Goal: Information Seeking & Learning: Learn about a topic

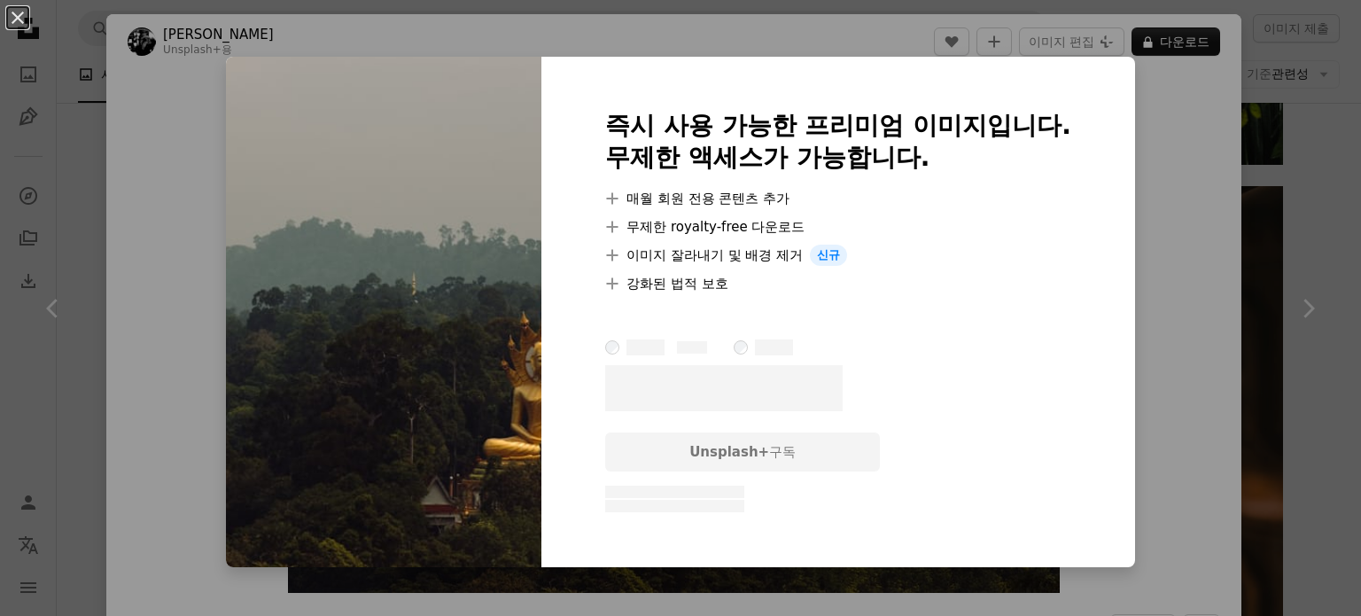
scroll to position [266, 0]
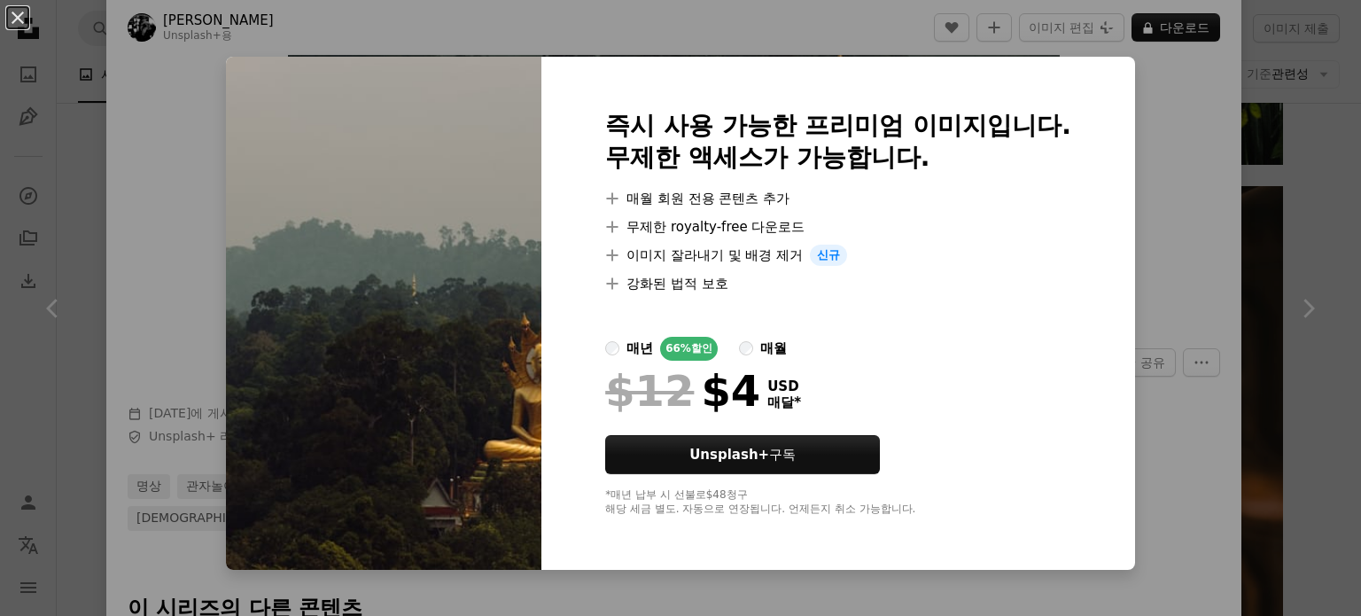
click at [1144, 212] on div "An X shape 즉시 사용 가능한 프리미엄 이미지입니다. 무제한 액세스가 가능합니다. A plus sign 매월 회원 전용 콘텐츠 추가 A…" at bounding box center [680, 308] width 1361 height 616
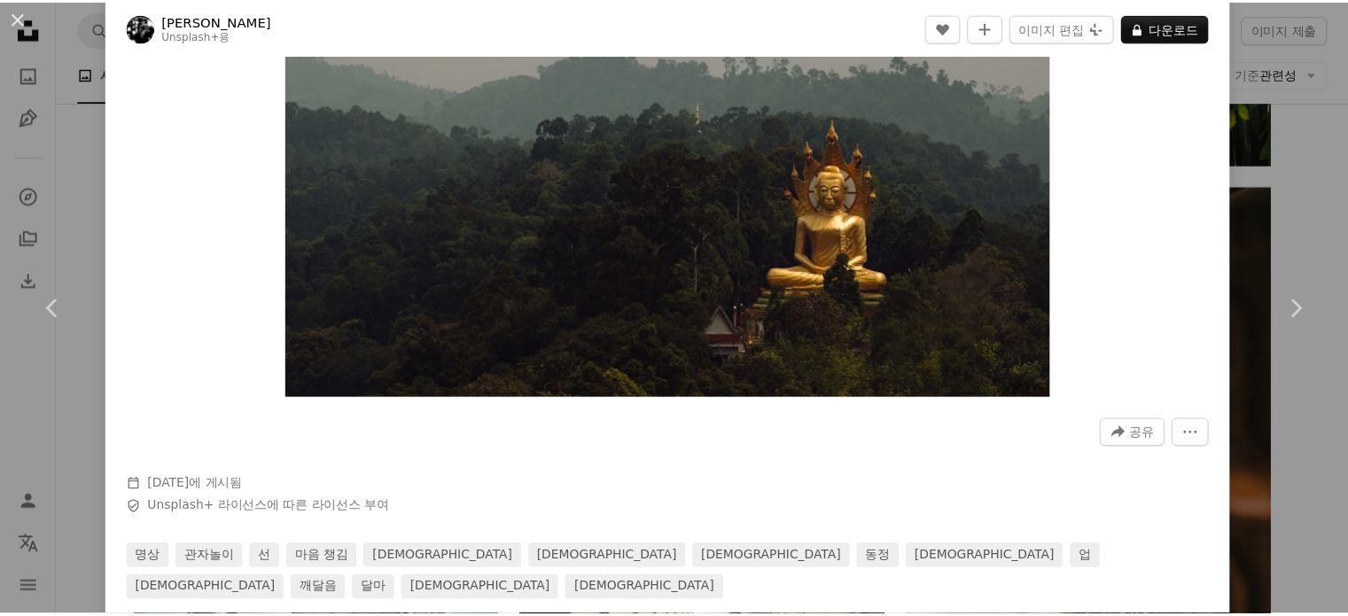
scroll to position [266, 0]
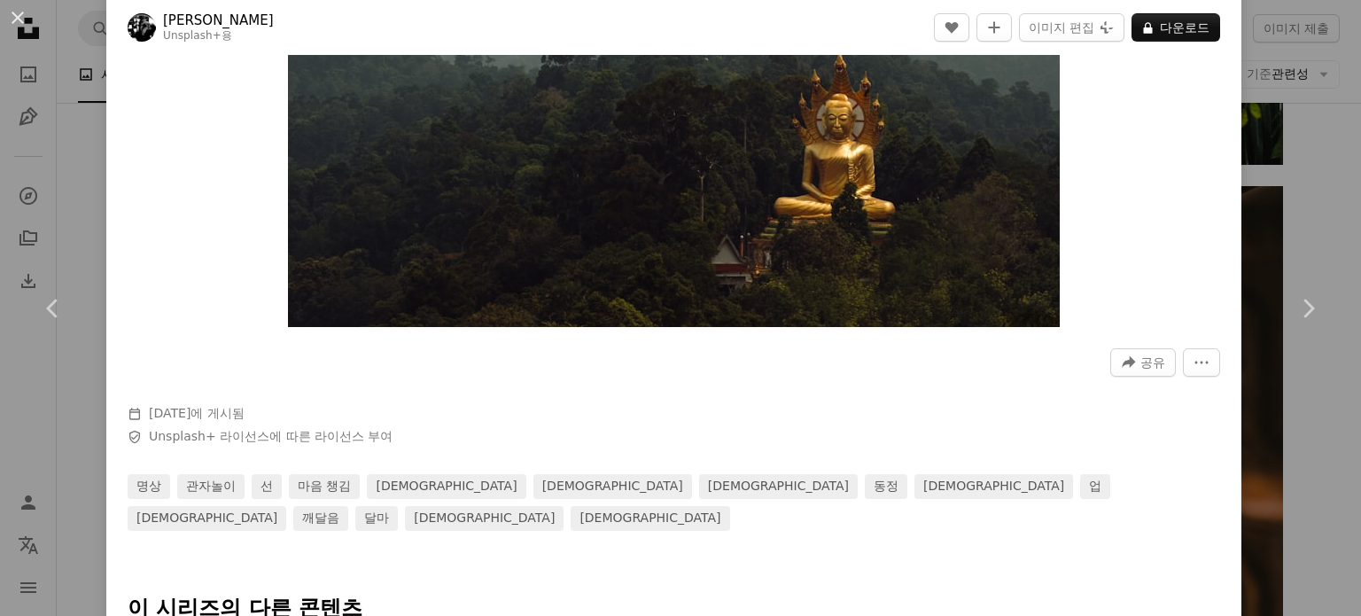
click at [1332, 208] on div "An X shape Chevron left Chevron right [PERSON_NAME] Unsplash+ 용 A heart A plus …" at bounding box center [680, 308] width 1361 height 616
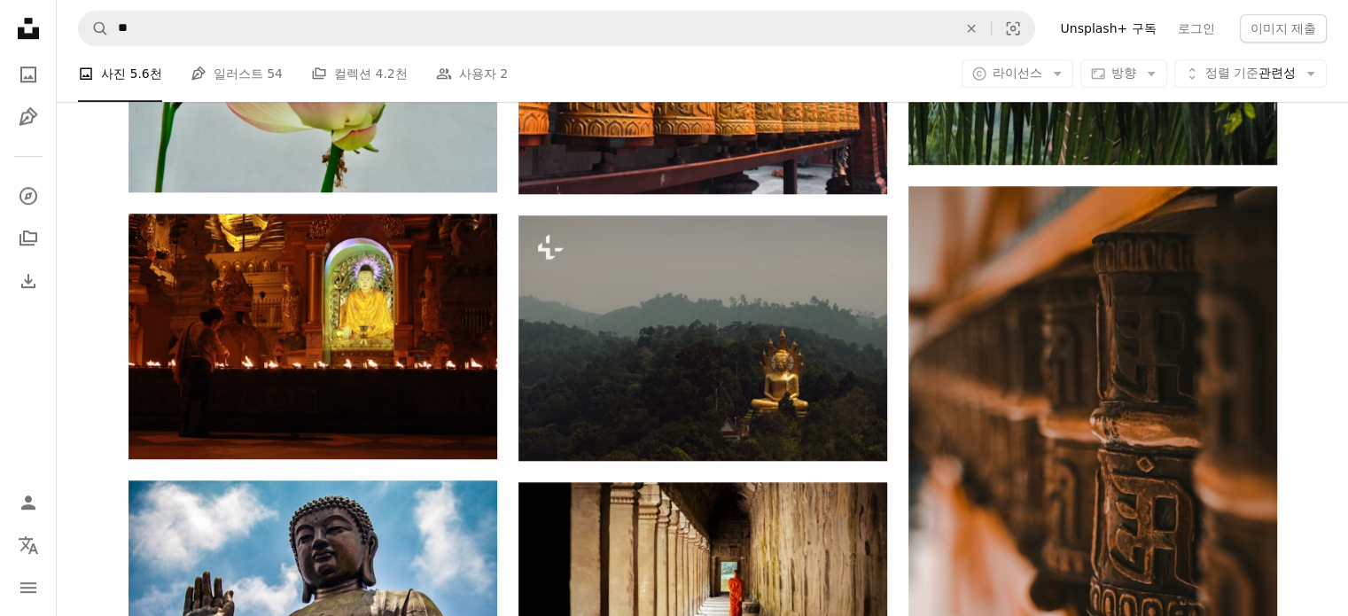
click at [1322, 224] on div "Plus sign for Unsplash+ A heart A plus sign [PERSON_NAME] Unsplash+ 용 A lock 다운…" at bounding box center [702, 627] width 1291 height 3029
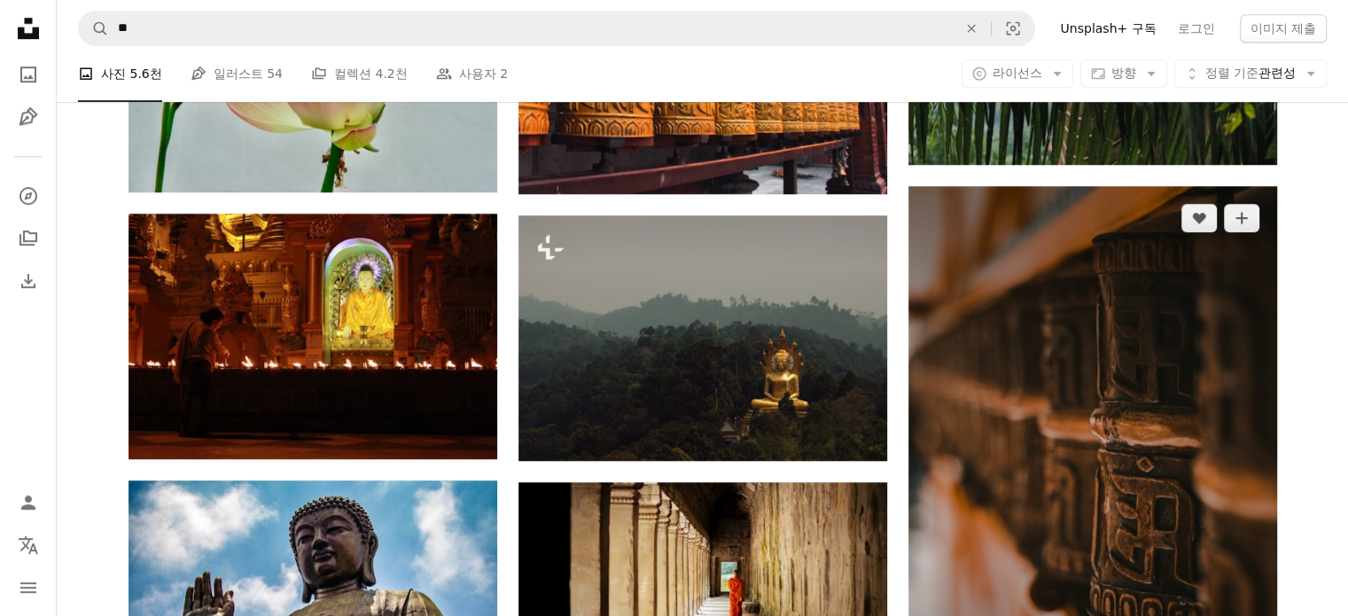
click at [1078, 291] on img at bounding box center [1092, 462] width 369 height 553
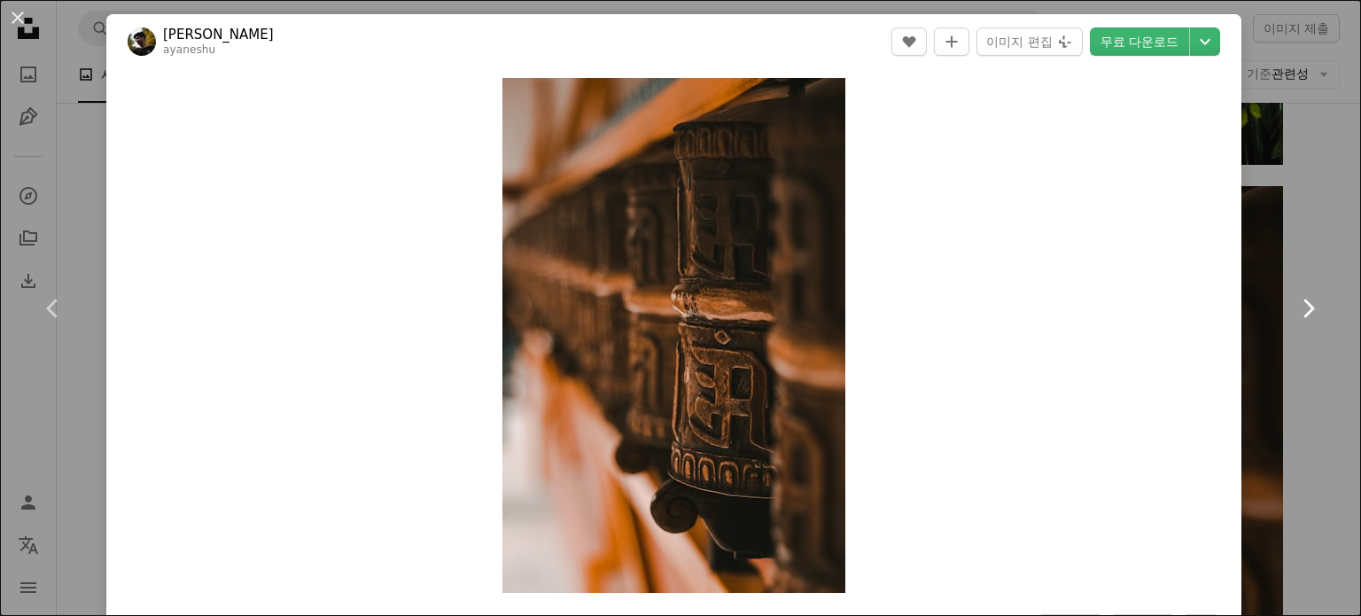
click at [1305, 247] on link "Chevron right" at bounding box center [1308, 308] width 106 height 170
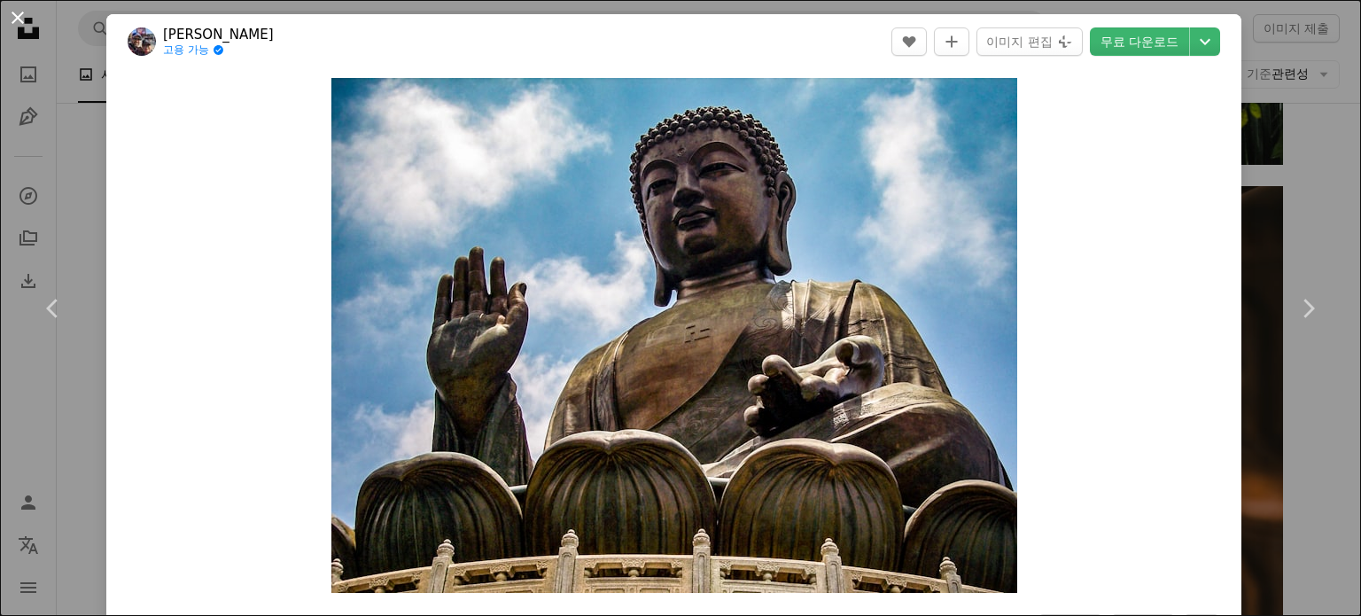
click at [14, 19] on button "An X shape" at bounding box center [17, 17] width 21 height 21
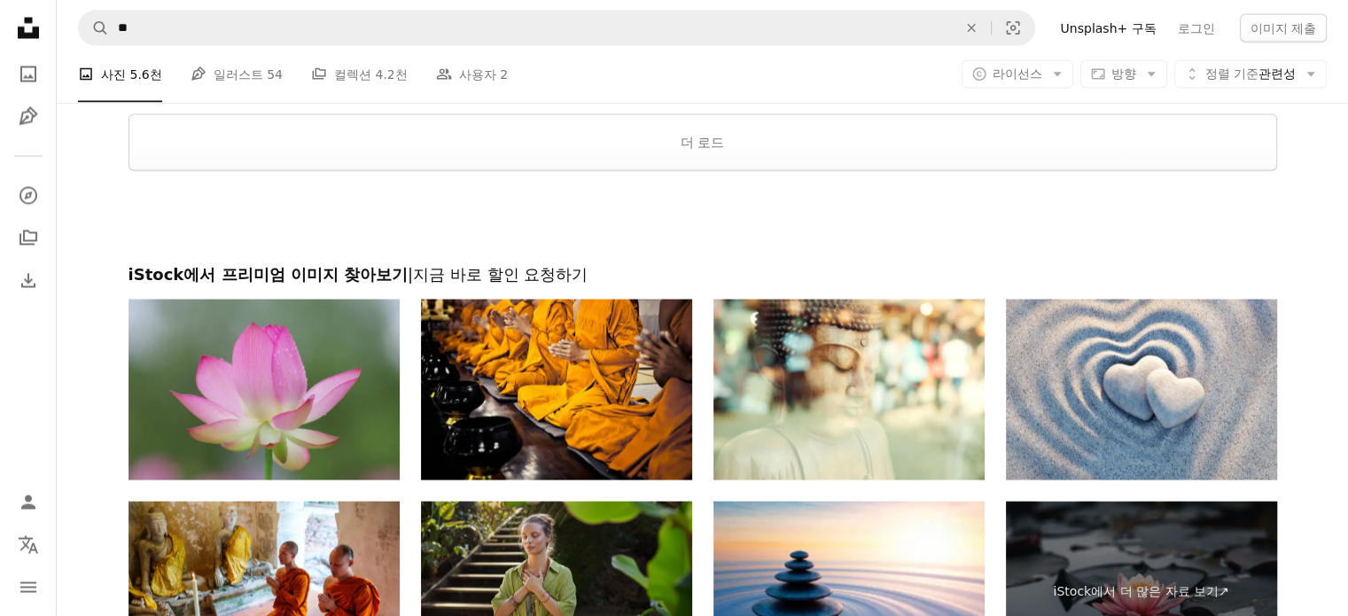
scroll to position [3278, 0]
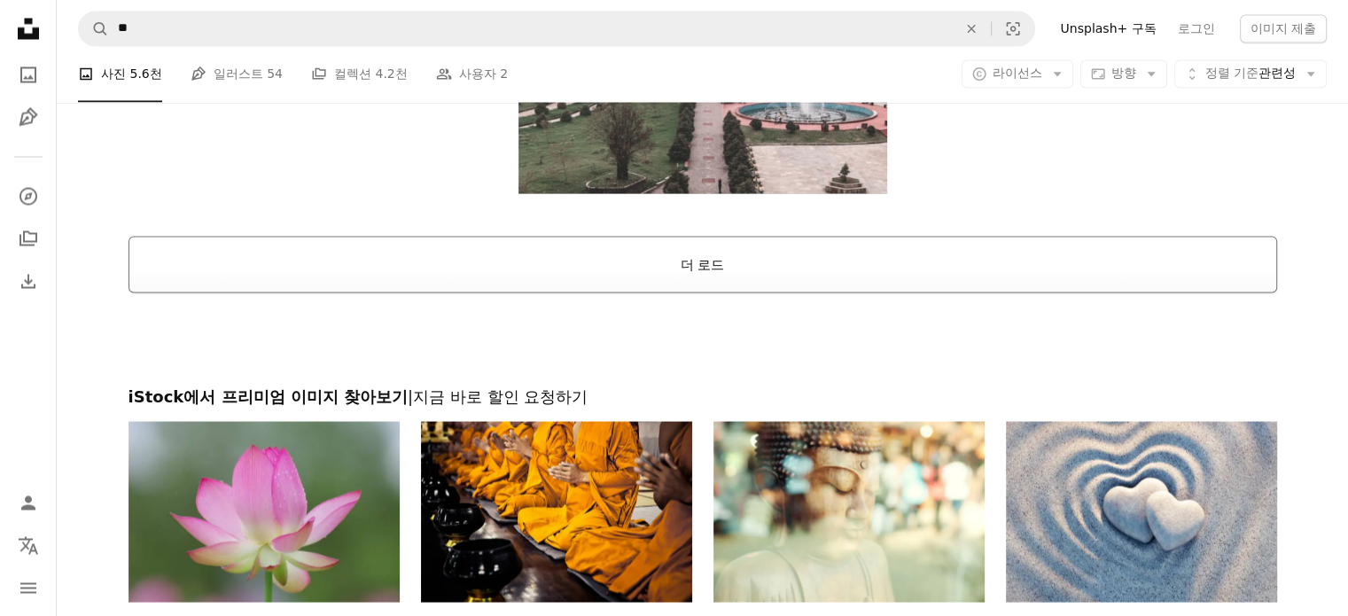
click at [728, 276] on button "더 로드" at bounding box center [702, 264] width 1148 height 57
